Goal: Information Seeking & Learning: Learn about a topic

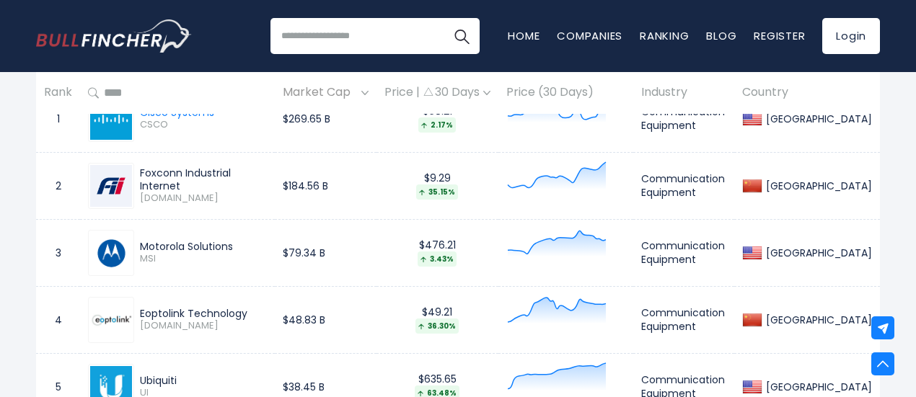
scroll to position [593, 0]
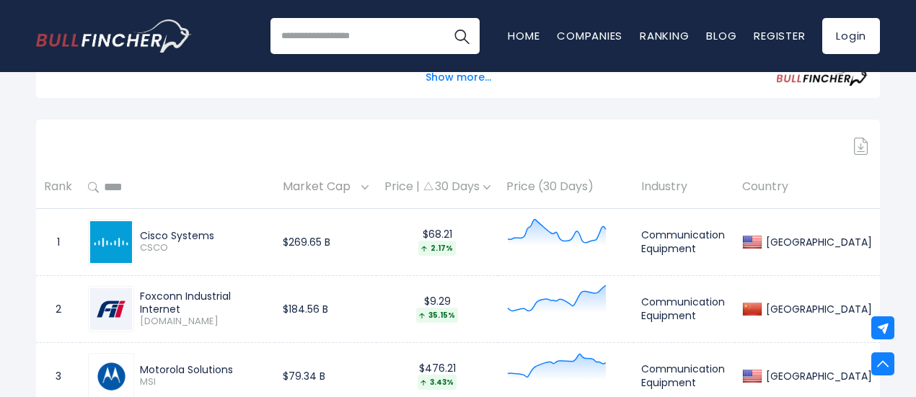
click at [172, 240] on div "Cisco Systems" at bounding box center [177, 235] width 74 height 13
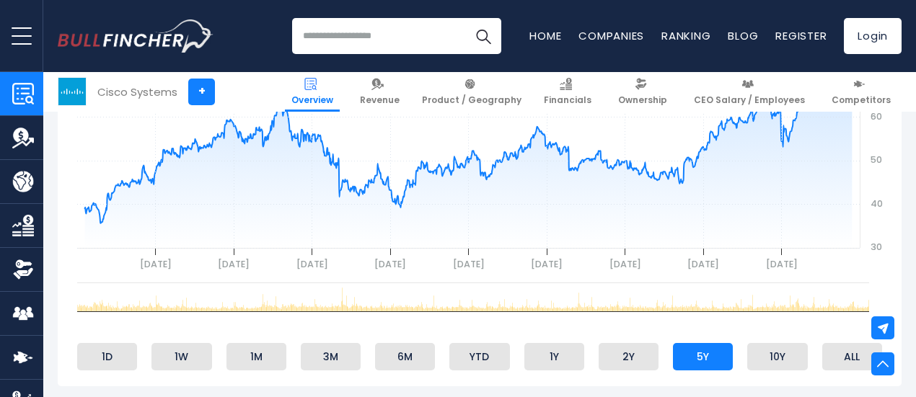
scroll to position [662, 0]
click at [834, 366] on li "ALL" at bounding box center [852, 356] width 60 height 27
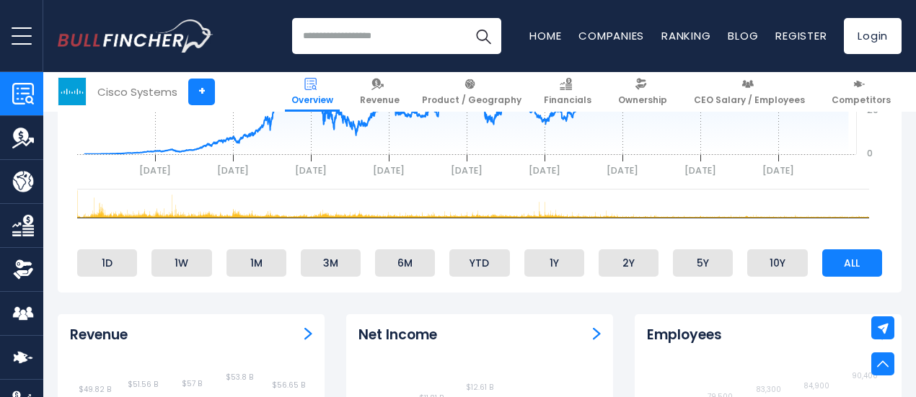
scroll to position [817, 0]
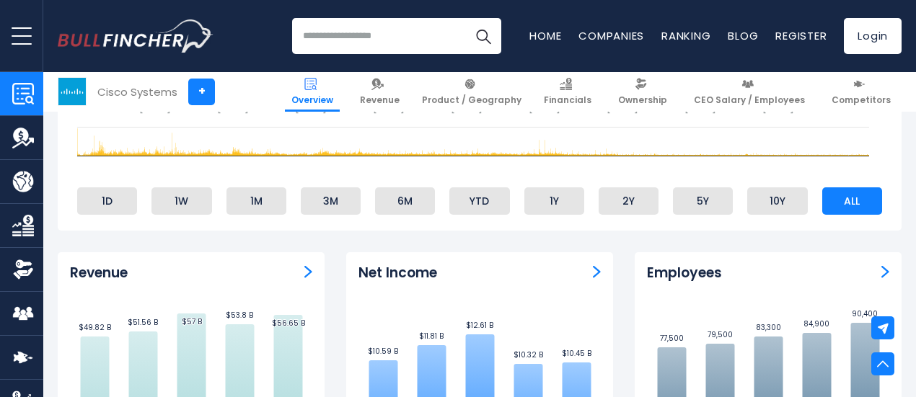
click at [834, 201] on li "ALL" at bounding box center [852, 201] width 60 height 27
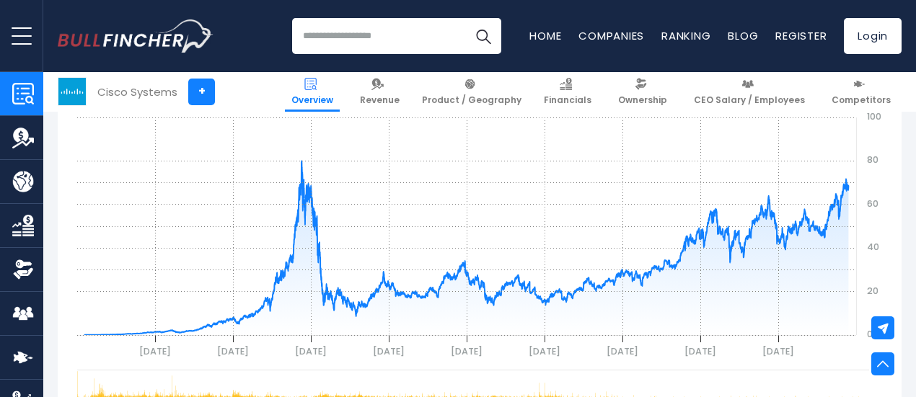
scroll to position [570, 0]
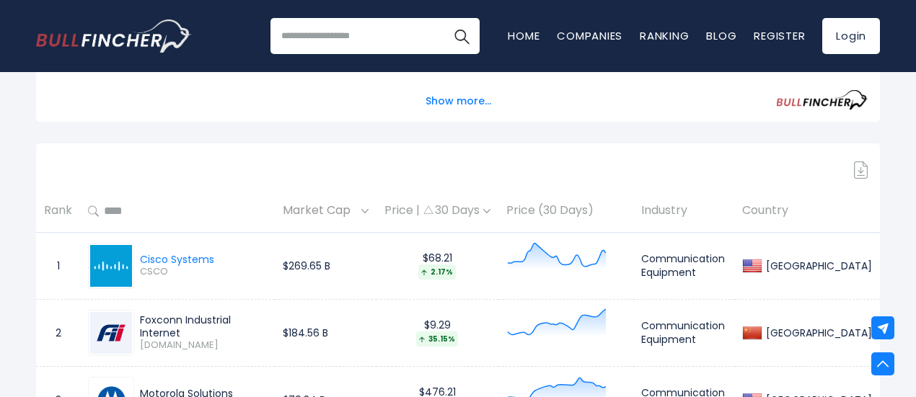
scroll to position [575, 0]
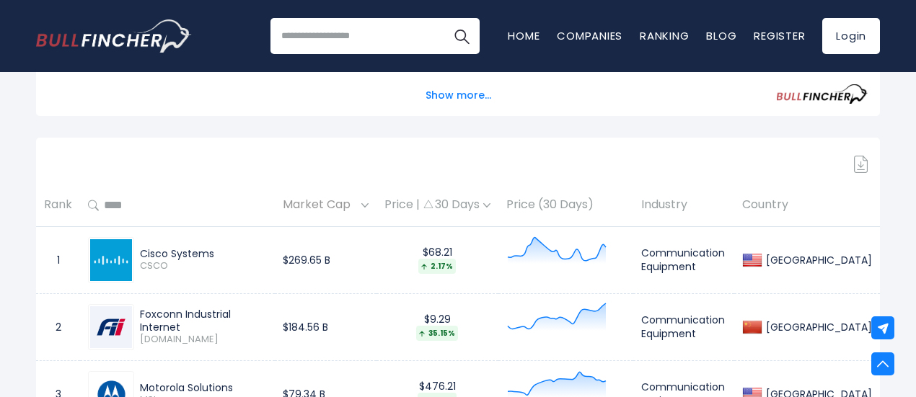
click at [163, 255] on div "Cisco Systems" at bounding box center [177, 253] width 74 height 13
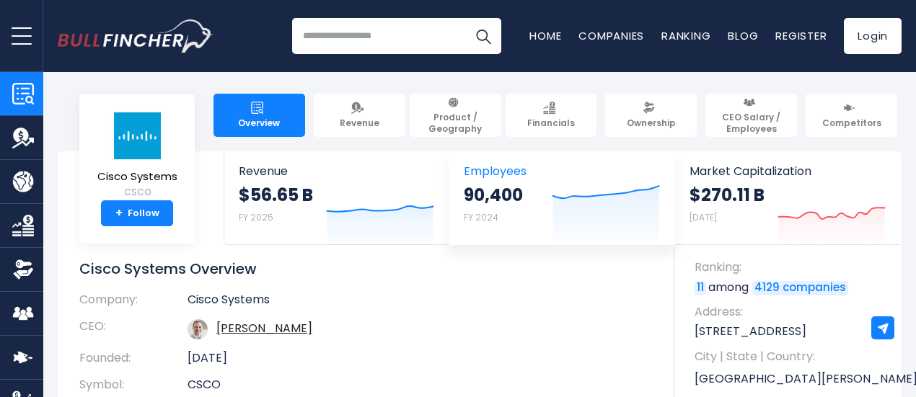
click at [486, 195] on strong "90,400" at bounding box center [493, 195] width 59 height 22
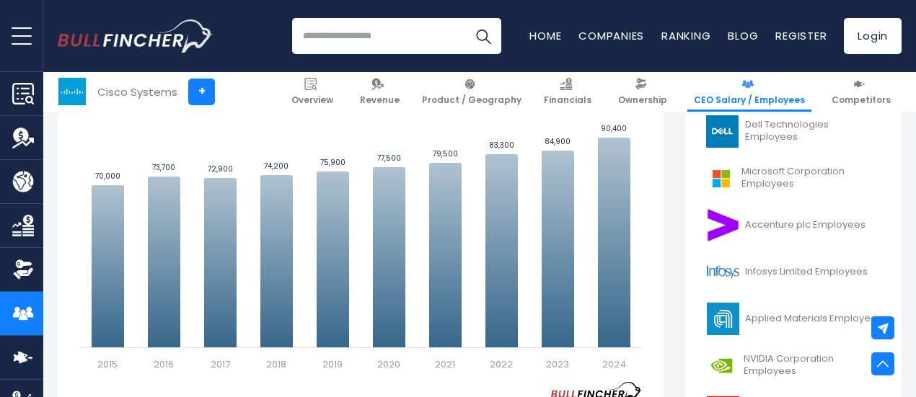
scroll to position [464, 0]
